Goal: Transaction & Acquisition: Subscribe to service/newsletter

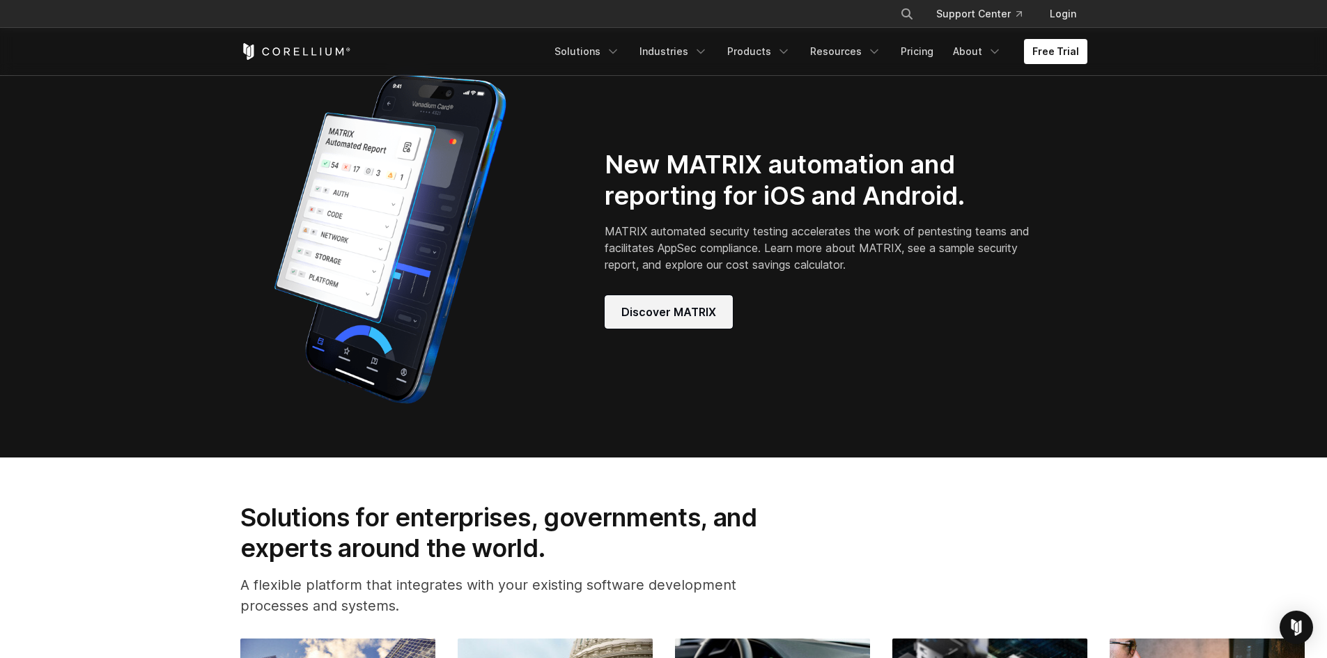
scroll to position [1254, 0]
click at [674, 328] on link "Discover MATRIX" at bounding box center [669, 311] width 128 height 33
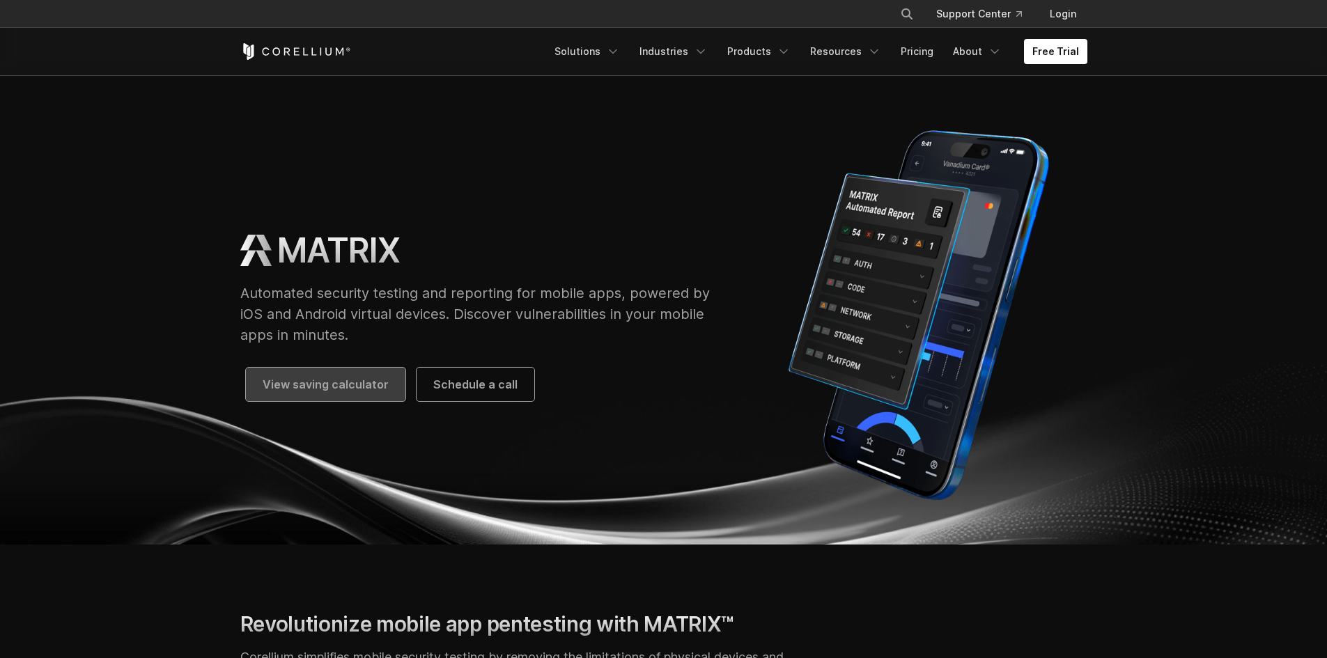
click at [378, 398] on link "View saving calculator" at bounding box center [326, 384] width 160 height 33
click at [1055, 61] on link "Free Trial" at bounding box center [1055, 51] width 63 height 25
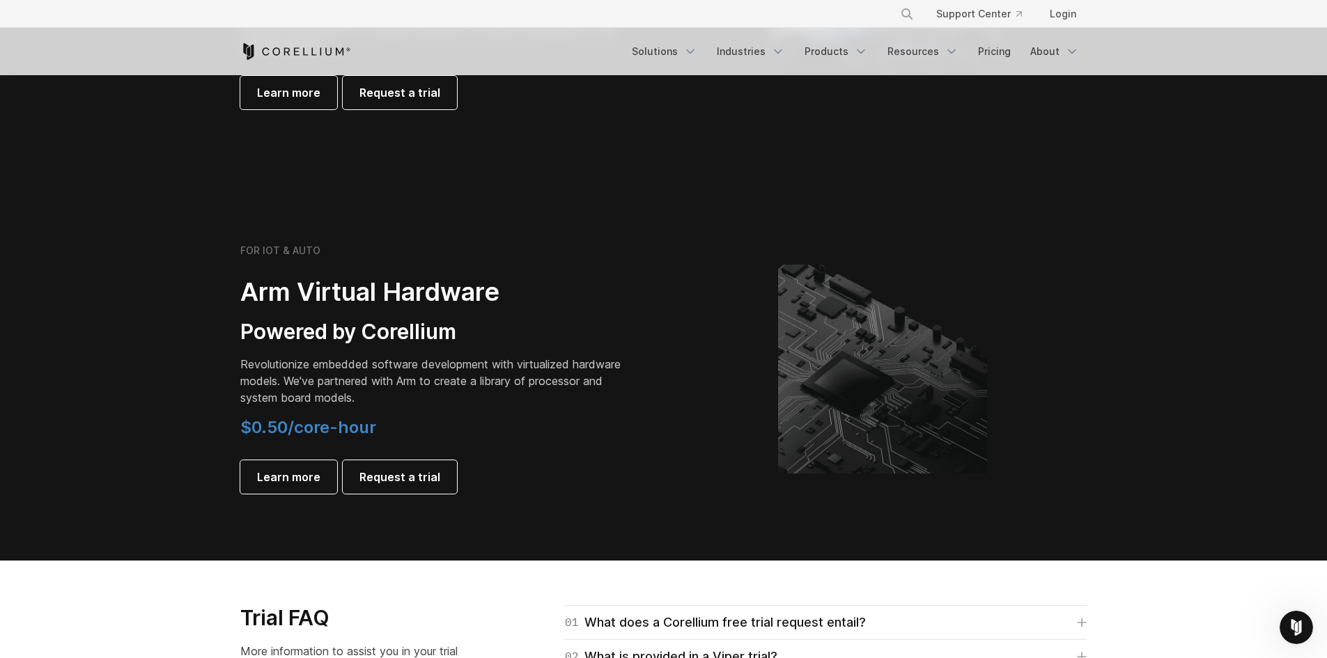
scroll to position [1602, 0]
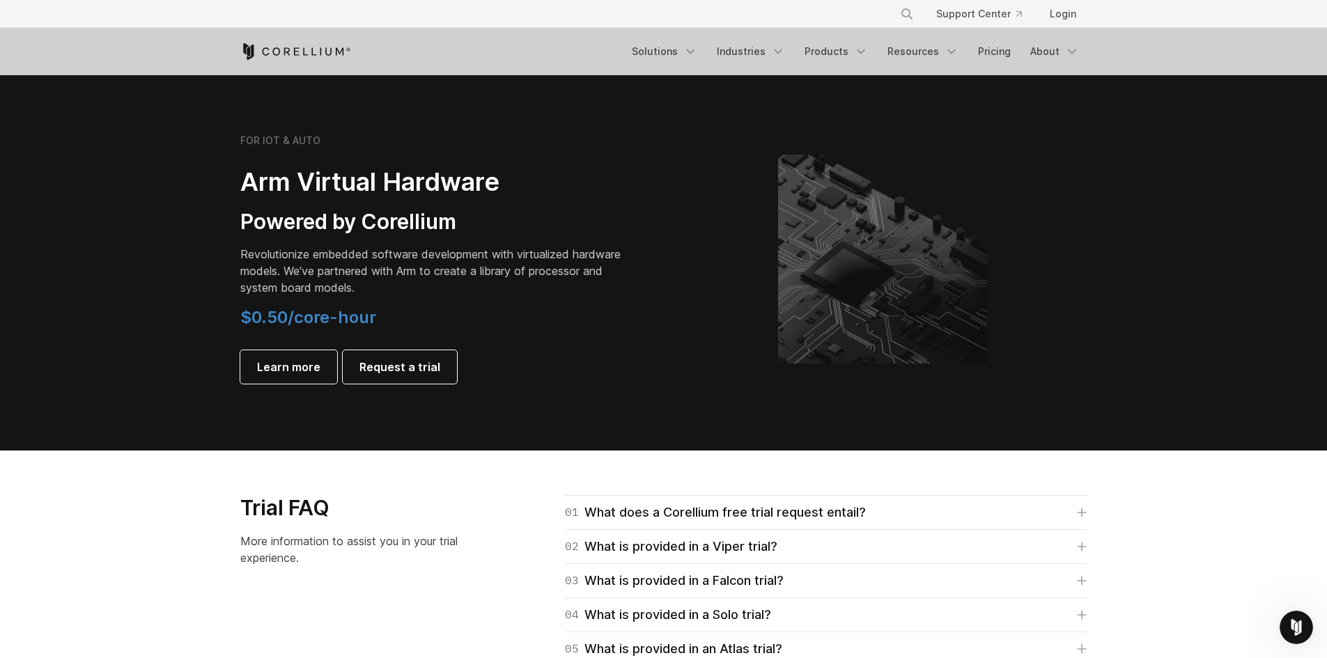
click at [286, 45] on icon "Corellium Home" at bounding box center [295, 51] width 111 height 17
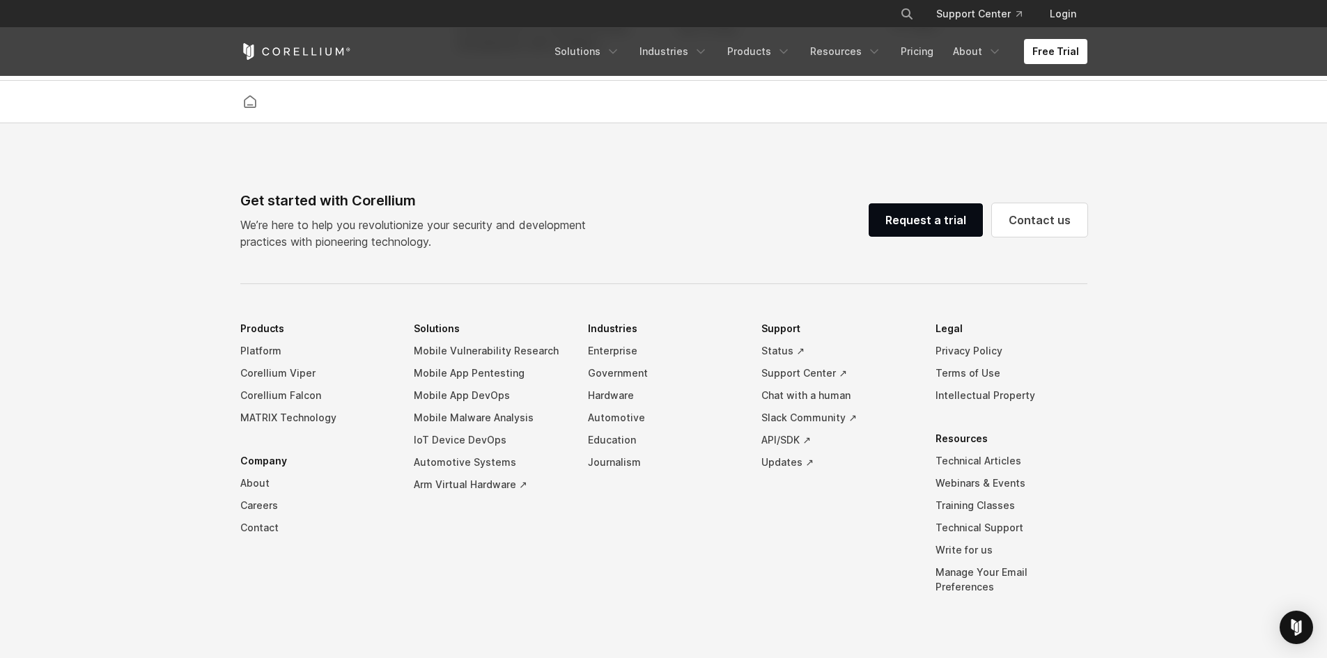
scroll to position [3270, 0]
